Goal: Information Seeking & Learning: Learn about a topic

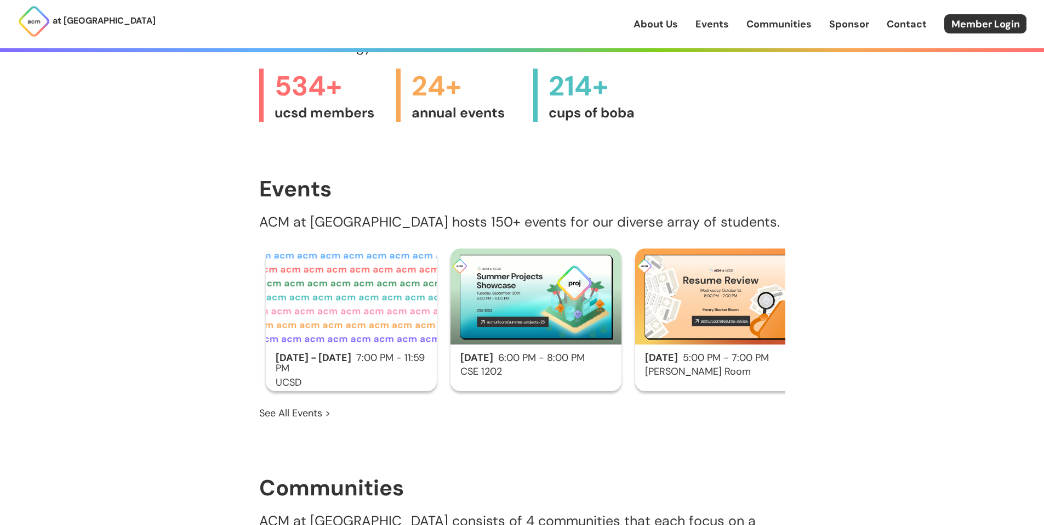
scroll to position [603, 0]
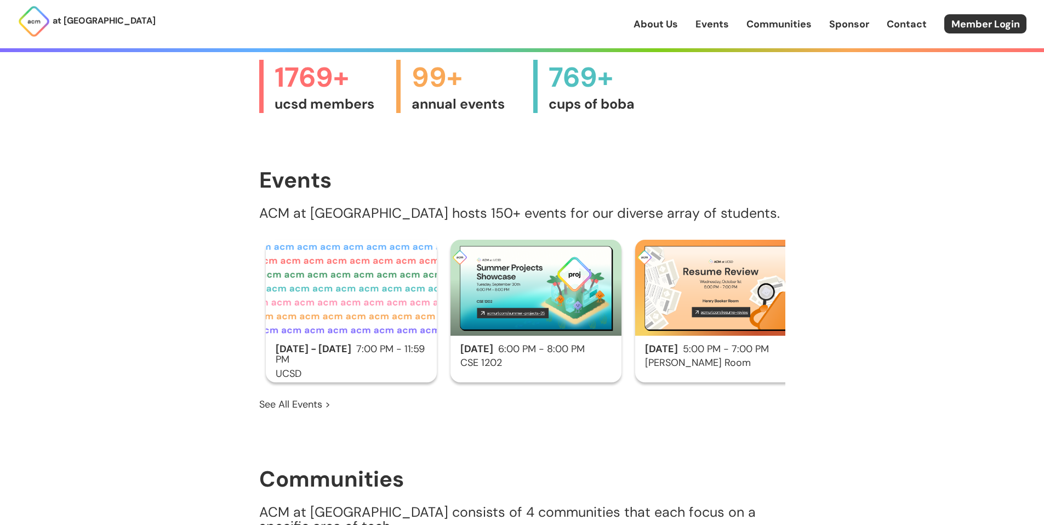
drag, startPoint x: 651, startPoint y: 454, endPoint x: 686, endPoint y: 487, distance: 47.7
drag, startPoint x: 686, startPoint y: 487, endPoint x: 149, endPoint y: 361, distance: 551.3
click at [149, 361] on div "at [GEOGRAPHIC_DATA] About Us Events Communities Sponsor Contact Member Login A…" at bounding box center [522, 239] width 1044 height 1684
click at [314, 397] on link "See All Events >" at bounding box center [294, 404] width 71 height 14
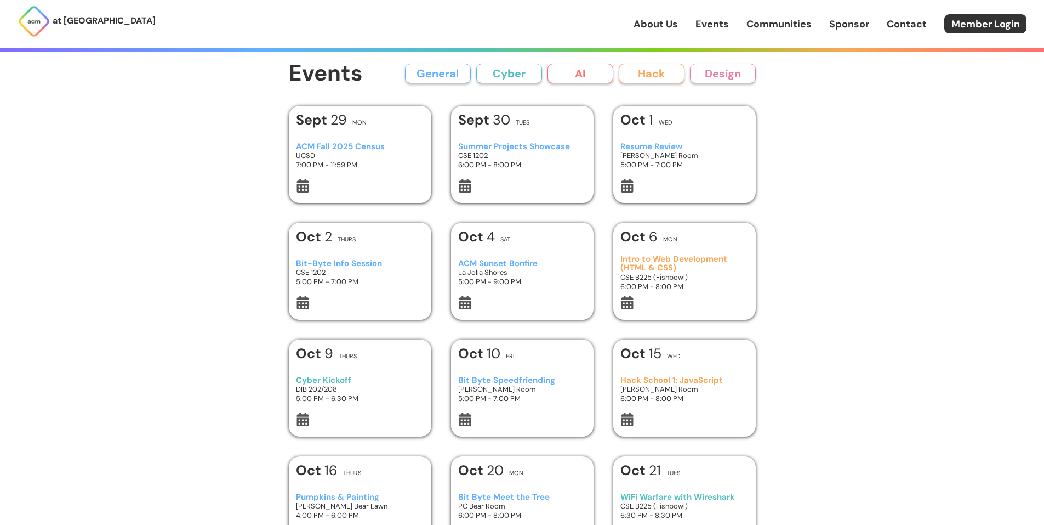
click at [342, 144] on h3 "ACM Fall 2025 Census" at bounding box center [360, 146] width 128 height 9
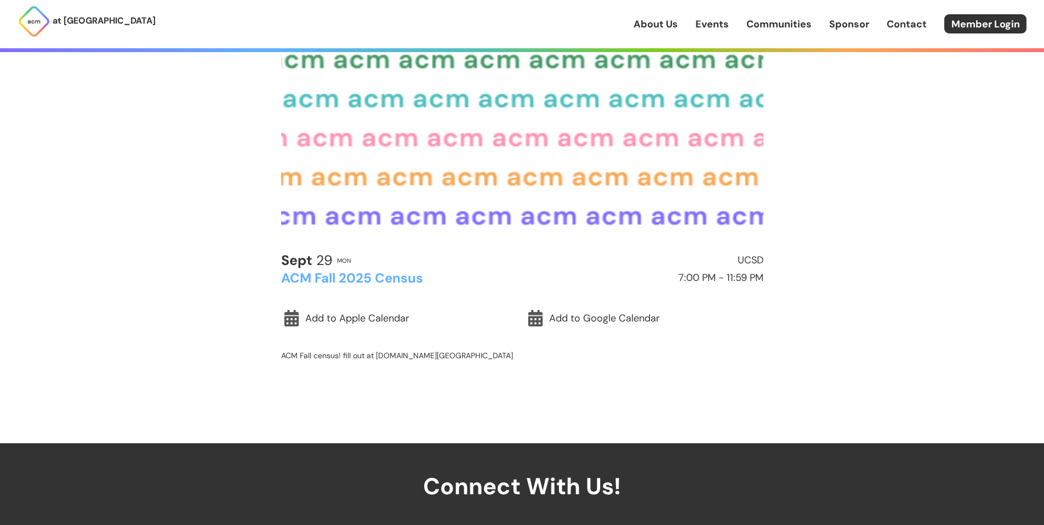
scroll to position [164, 0]
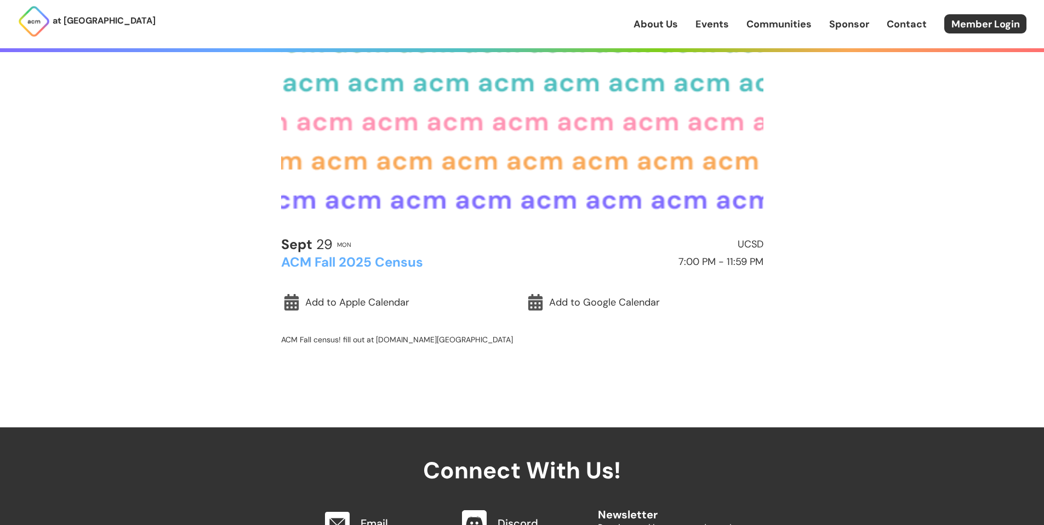
click at [397, 261] on h2 "ACM Fall 2025 Census" at bounding box center [399, 262] width 236 height 14
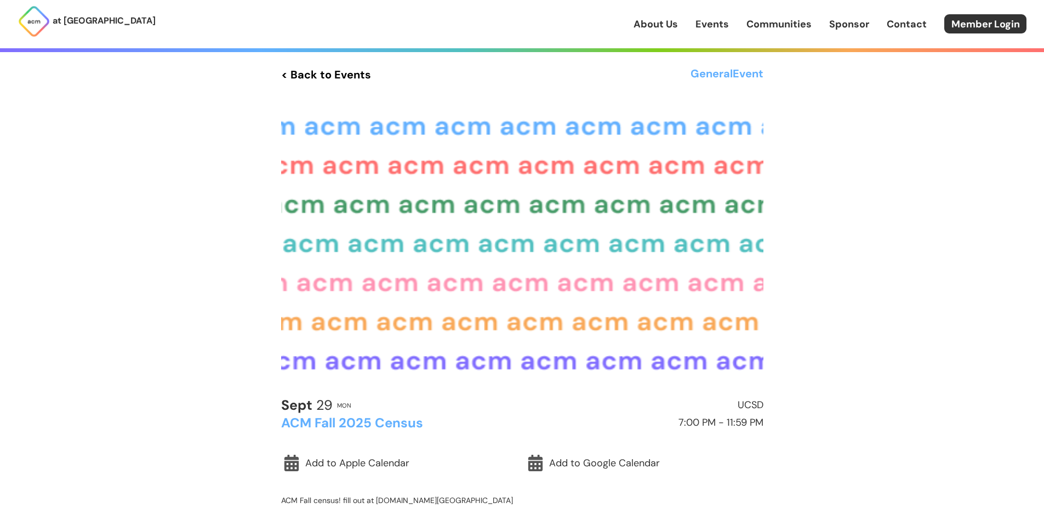
scroll to position [0, 0]
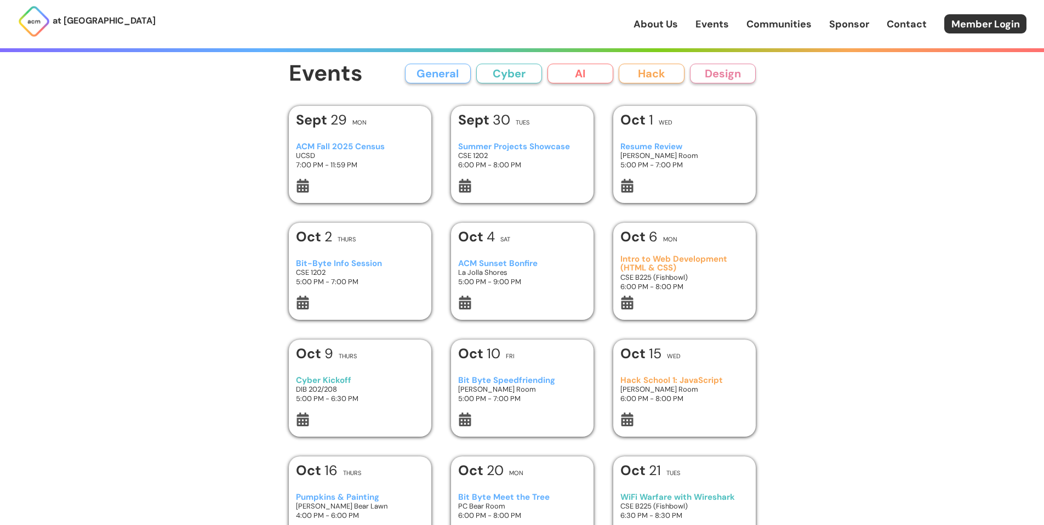
click at [545, 146] on h3 "Summer Projects Showcase" at bounding box center [522, 146] width 128 height 9
click at [682, 380] on h3 "Hack School 1: JavaScript" at bounding box center [685, 379] width 128 height 9
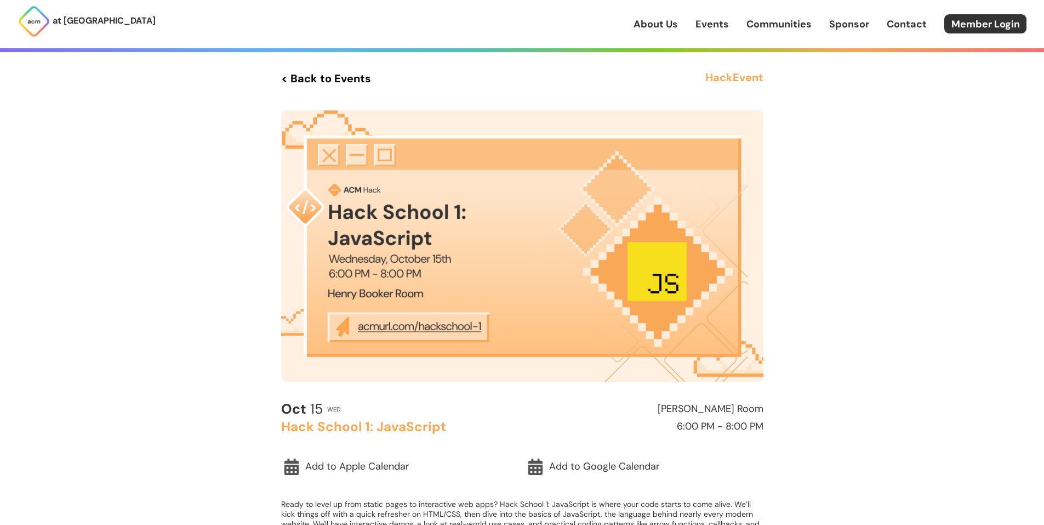
click at [441, 326] on img at bounding box center [522, 245] width 482 height 271
